Goal: Complete Application Form: Complete application form

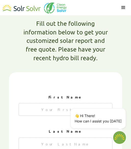
scroll to position [306, 0]
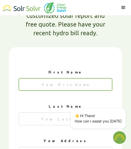
click at [64, 78] on input "1 of 4" at bounding box center [66, 84] width 94 height 13
click at [66, 78] on input "1 of 4" at bounding box center [66, 84] width 94 height 13
type textarea "x"
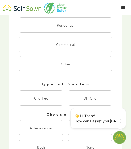
scroll to position [689, 0]
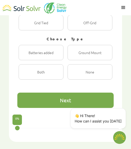
click at [70, 98] on div "Next" at bounding box center [65, 100] width 11 height 5
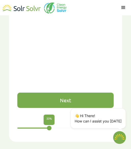
click at [70, 98] on div "Next" at bounding box center [65, 100] width 11 height 5
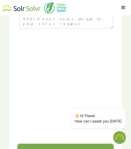
scroll to position [714, 0]
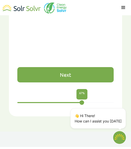
click at [68, 72] on div "Next" at bounding box center [65, 74] width 11 height 5
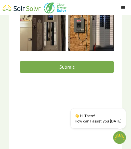
scroll to position [485, 0]
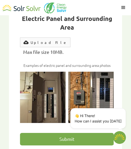
click at [74, 133] on input "Submit" at bounding box center [67, 139] width 94 height 12
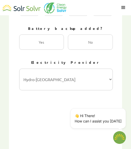
scroll to position [346, 0]
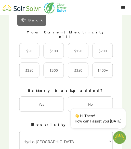
click at [60, 116] on div "Electricity Provider Hydro-[GEOGRAPHIC_DATA] Hydro One Ontario Power Generation…" at bounding box center [66, 135] width 94 height 39
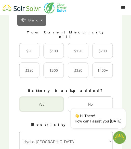
click at [47, 96] on div "2 of 4" at bounding box center [41, 103] width 45 height 15
click at [26, 108] on input "Yes Radio" at bounding box center [24, 109] width 3 height 3
radio input "true"
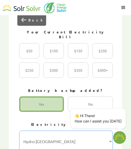
click at [57, 131] on select "Hydro-Québec Hydro One Ontario Power Generation BC Hydro Alectra Utilities ENMA…" at bounding box center [66, 142] width 94 height 22
select select "NB Power"
click at [19, 131] on select "Hydro-Québec Hydro One Ontario Power Generation BC Hydro Alectra Utilities ENMA…" at bounding box center [66, 142] width 94 height 22
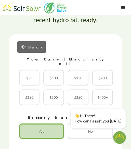
scroll to position [295, 0]
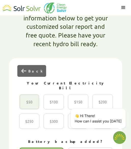
click at [26, 94] on div "2 of 4" at bounding box center [29, 101] width 20 height 15
click at [26, 106] on input "$50 Radio" at bounding box center [24, 107] width 3 height 3
radio input "true"
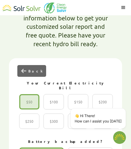
click at [29, 65] on div "Back" at bounding box center [31, 71] width 29 height 12
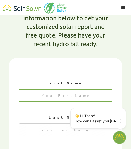
click at [55, 89] on input "1 of 4" at bounding box center [66, 95] width 94 height 13
click at [54, 89] on input "1 of 4" at bounding box center [66, 95] width 94 height 13
type input "Sean"
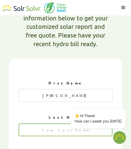
click at [59, 123] on input "1 of 4" at bounding box center [66, 129] width 94 height 13
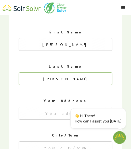
type input "Machado"
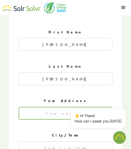
click at [52, 107] on input "1 of 4" at bounding box center [66, 113] width 94 height 13
type input "1220 S Shelton St"
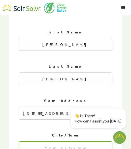
click at [53, 141] on input "1 of 4" at bounding box center [66, 147] width 94 height 13
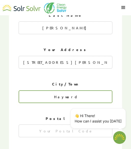
type input "Hayward"
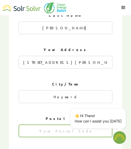
click at [56, 124] on input "1 of 4" at bounding box center [66, 130] width 94 height 13
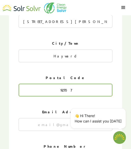
scroll to position [474, 0]
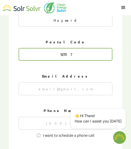
type input "92707"
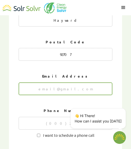
click at [53, 82] on input "1 of 4" at bounding box center [66, 88] width 94 height 13
type input "machado_sean2yahoo.com"
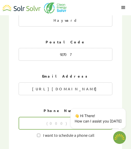
click at [62, 117] on input "1 of 4" at bounding box center [66, 123] width 94 height 13
type input "65726260"
type textarea "x"
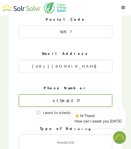
scroll to position [525, 0]
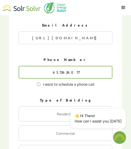
type input "6572626077"
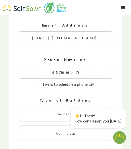
click at [41, 81] on span "I want to schedule a phone call" at bounding box center [67, 83] width 54 height 5
click at [40, 83] on input "I want to schedule a phone call" at bounding box center [38, 84] width 3 height 3
checkbox input "true"
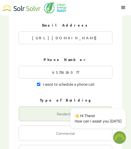
click at [55, 106] on div "1 of 4" at bounding box center [66, 113] width 94 height 15
click at [26, 118] on input "Residential Radio" at bounding box center [23, 119] width 3 height 3
radio input "true"
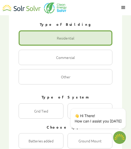
scroll to position [601, 0]
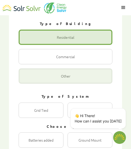
type textarea "x"
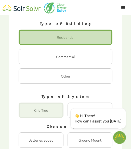
click at [44, 103] on div "1 of 4" at bounding box center [41, 110] width 45 height 15
click at [26, 114] on Tied "Grid Tied Radio" at bounding box center [23, 115] width 3 height 3
radio Tied "true"
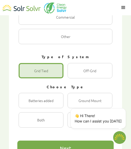
scroll to position [678, 0]
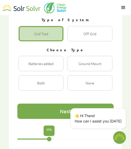
click at [41, 56] on div "Batteries added Radio Ground Mount Radio Both Radio None Radio" at bounding box center [66, 73] width 94 height 35
click at [62, 104] on div "Next" at bounding box center [65, 111] width 96 height 15
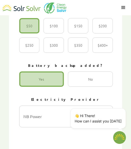
scroll to position [372, 0]
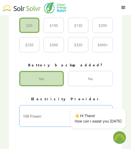
drag, startPoint x: 53, startPoint y: 74, endPoint x: 59, endPoint y: 72, distance: 6.5
click at [53, 105] on select "Hydro-Québec Hydro One Ontario Power Generation BC Hydro Alectra Utilities ENMA…" at bounding box center [66, 116] width 94 height 22
click at [56, 105] on select "Hydro-Québec Hydro One Ontario Power Generation BC Hydro Alectra Utilities ENMA…" at bounding box center [66, 116] width 94 height 22
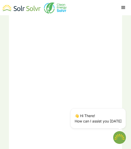
scroll to position [627, 0]
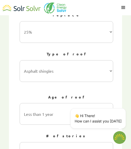
scroll to position [270, 0]
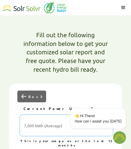
click at [50, 115] on select "7,000 kWh (Average) 10,000 kWh 15,000 kWh 20,000 kWh 25,000 kWh+" at bounding box center [67, 126] width 94 height 22
select select "10,000 kWh"
click at [20, 115] on select "7,000 kWh (Average) 10,000 kWh 15,000 kWh 20,000 kWh 25,000 kWh+" at bounding box center [67, 126] width 94 height 22
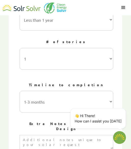
scroll to position [525, 0]
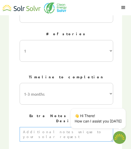
click at [50, 127] on textarea "3 of 4" at bounding box center [67, 134] width 94 height 15
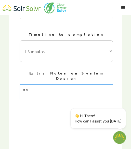
scroll to position [627, 0]
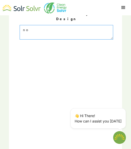
type textarea "no"
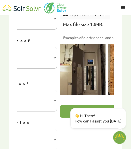
click at [93, 105] on input "Submit" at bounding box center [107, 111] width 94 height 12
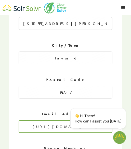
click at [70, 120] on input "machado_sean2yahoo.com" at bounding box center [66, 126] width 94 height 13
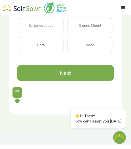
scroll to position [716, 0]
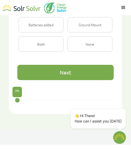
type input "machado_sean@yahoo.com"
click at [66, 70] on div "Next" at bounding box center [65, 72] width 11 height 5
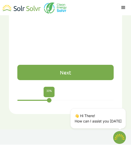
click at [64, 70] on div "Next" at bounding box center [65, 72] width 11 height 5
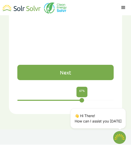
click at [64, 70] on div "Next" at bounding box center [65, 72] width 11 height 5
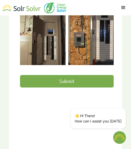
scroll to position [410, 0]
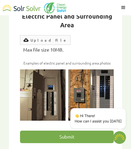
click at [59, 131] on input "Submit" at bounding box center [67, 137] width 94 height 12
type input "Please wait..."
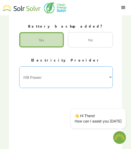
click at [43, 66] on select "Hydro-Québec Hydro One Ontario Power Generation BC Hydro Alectra Utilities ENMA…" at bounding box center [66, 77] width 94 height 22
type textarea "x"
select select "Hydro One"
click at [19, 66] on select "Hydro-Québec Hydro One Ontario Power Generation BC Hydro Alectra Utilities ENMA…" at bounding box center [66, 77] width 94 height 22
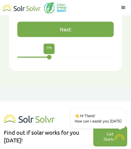
scroll to position [767, 0]
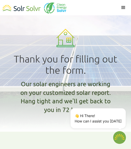
type textarea "x"
